Goal: Obtain resource: Download file/media

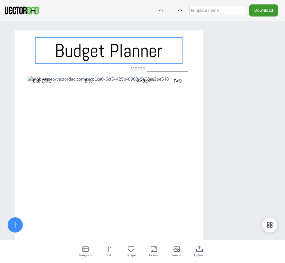
click at [135, 47] on span "Budget Planner" at bounding box center [109, 51] width 108 height 24
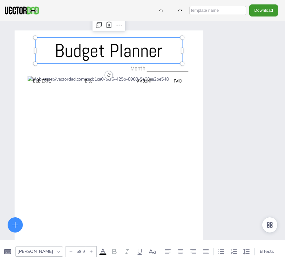
click at [99, 249] on icon at bounding box center [103, 251] width 8 height 8
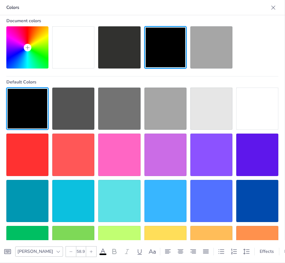
click at [112, 150] on div at bounding box center [119, 154] width 42 height 42
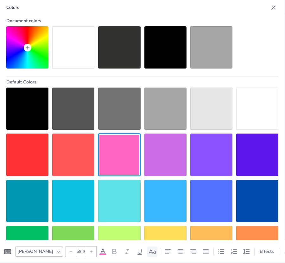
click at [149, 247] on icon at bounding box center [153, 251] width 8 height 8
click at [149, 250] on icon at bounding box center [153, 251] width 8 height 8
click at [271, 8] on icon at bounding box center [273, 7] width 4 height 4
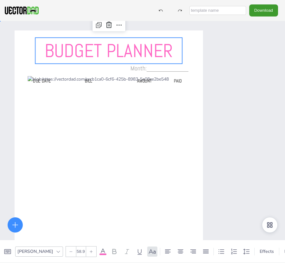
click at [221, 119] on div "Budget Planner Due Date BILL AMOUNT PAID Month:____________" at bounding box center [142, 152] width 285 height 263
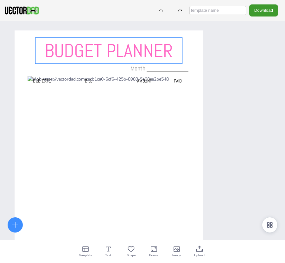
click at [103, 46] on span "Budget Planner" at bounding box center [109, 51] width 128 height 24
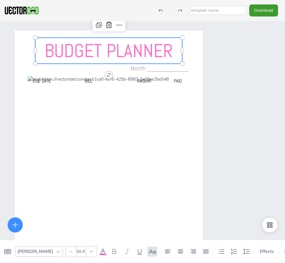
click at [56, 249] on icon at bounding box center [58, 251] width 5 height 5
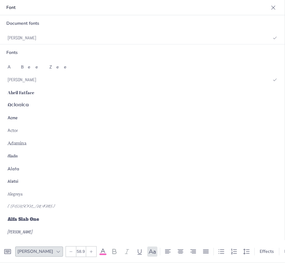
click at [23, 52] on div "Fonts" at bounding box center [142, 52] width 285 height 16
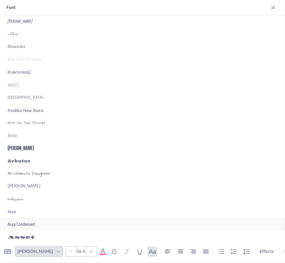
scroll to position [247, 0]
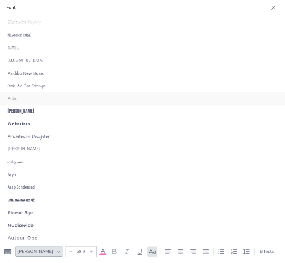
click at [19, 96] on div "Antic" at bounding box center [142, 98] width 285 height 13
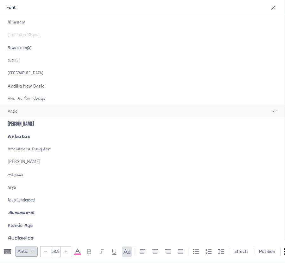
scroll to position [260, 0]
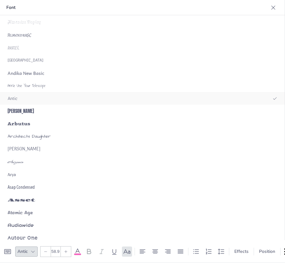
click at [12, 94] on div "Antic" at bounding box center [142, 98] width 285 height 13
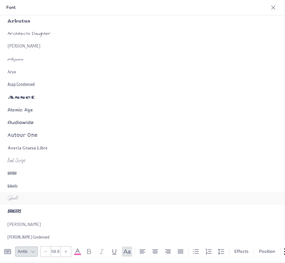
scroll to position [363, 0]
click at [25, 162] on span "Bad Script" at bounding box center [17, 160] width 18 height 9
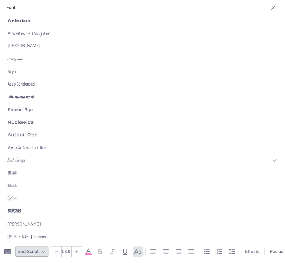
click at [270, 8] on icon at bounding box center [273, 7] width 6 height 6
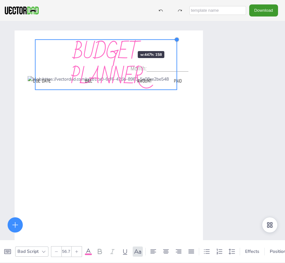
drag, startPoint x: 169, startPoint y: 38, endPoint x: 119, endPoint y: 40, distance: 50.7
click at [119, 40] on div "Budget Planner Due Date BILL AMOUNT PAID Month:____________" at bounding box center [109, 163] width 188 height 267
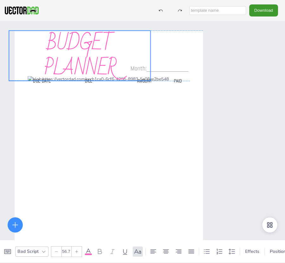
drag, startPoint x: 110, startPoint y: 55, endPoint x: 84, endPoint y: 45, distance: 28.2
click at [84, 45] on span "Budget Planner" at bounding box center [80, 55] width 72 height 60
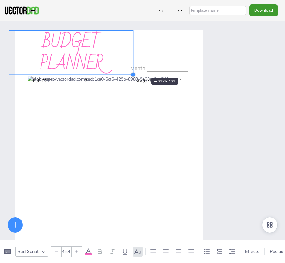
type input "44.9"
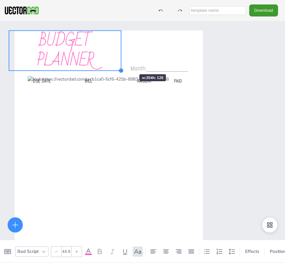
drag, startPoint x: 150, startPoint y: 80, endPoint x: 120, endPoint y: 63, distance: 34.1
click at [120, 63] on div "Budget Planner Due Date BILL AMOUNT PAID Month:____________" at bounding box center [109, 163] width 188 height 267
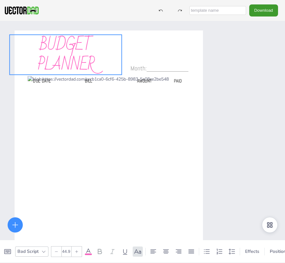
click at [70, 48] on span "Budget Planner" at bounding box center [65, 54] width 57 height 48
click at [217, 50] on div "Budget Planner Due Date BILL AMOUNT PAID Month:____________" at bounding box center [142, 152] width 285 height 263
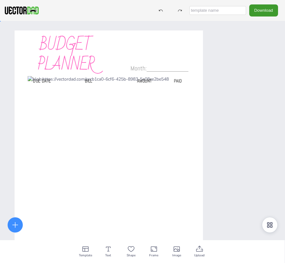
click at [240, 112] on div "Budget Planner Due Date BILL AMOUNT PAID Month:____________" at bounding box center [142, 152] width 285 height 263
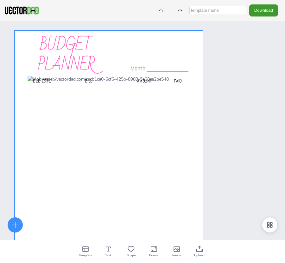
click at [194, 92] on div at bounding box center [109, 163] width 188 height 267
click at [262, 105] on div "Budget Planner Due Date BILL AMOUNT PAID Month:____________" at bounding box center [142, 152] width 285 height 263
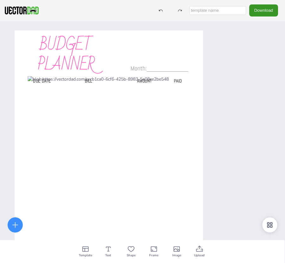
click at [266, 8] on button "Download" at bounding box center [263, 10] width 29 height 12
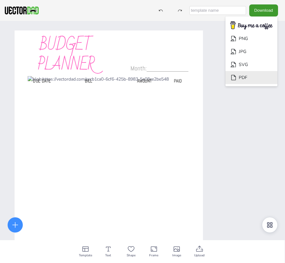
click at [253, 73] on li "PDF" at bounding box center [252, 77] width 52 height 13
